Goal: Information Seeking & Learning: Learn about a topic

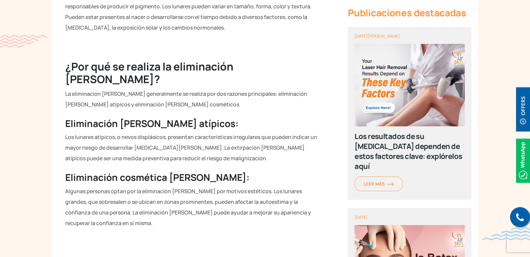
scroll to position [699, 0]
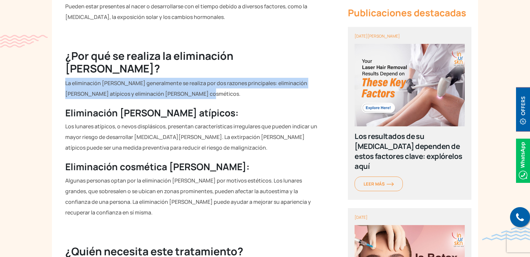
drag, startPoint x: 65, startPoint y: 60, endPoint x: 187, endPoint y: 71, distance: 122.3
click at [187, 78] on p "La eliminación [PERSON_NAME] generalmente se realiza por dos razones principale…" at bounding box center [192, 88] width 255 height 21
copy font "La eliminación [PERSON_NAME] generalmente se realiza por dos razones principale…"
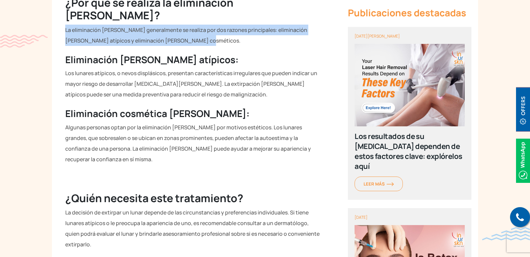
scroll to position [832, 0]
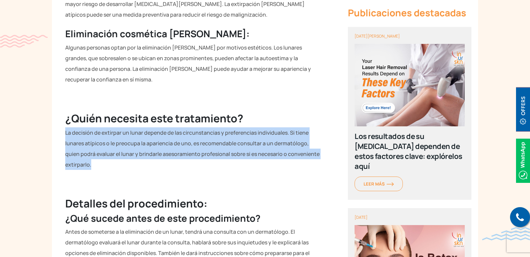
drag, startPoint x: 64, startPoint y: 110, endPoint x: 94, endPoint y: 139, distance: 41.4
copy font "La decisión de extirpar un lunar depende de las circunstancias y preferencias i…"
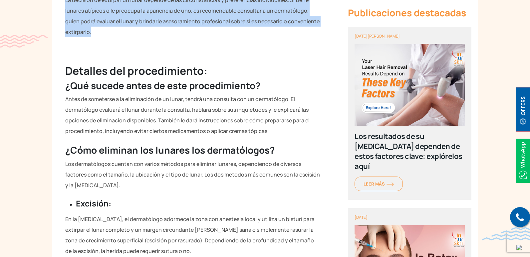
scroll to position [965, 0]
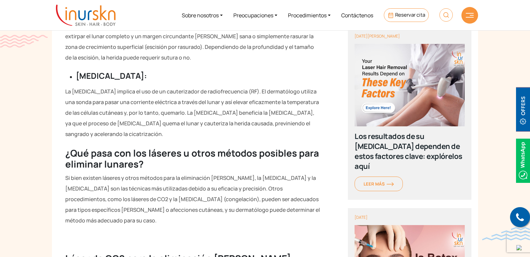
scroll to position [1099, 0]
